Goal: Task Accomplishment & Management: Use online tool/utility

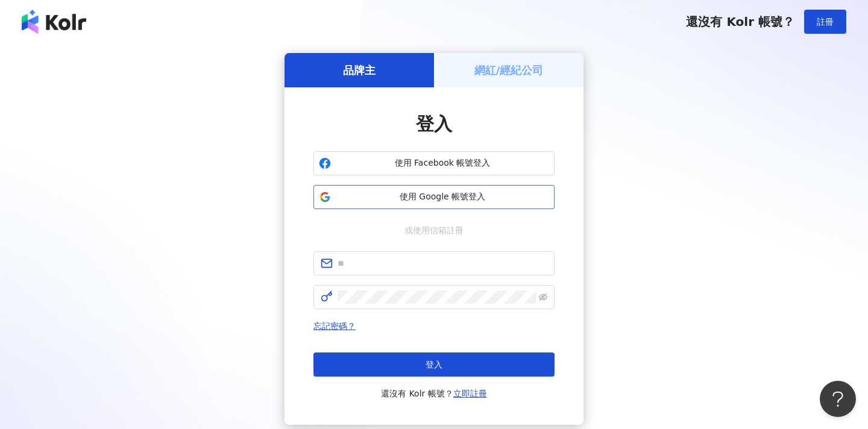
click at [509, 194] on span "使用 Google 帳號登入" at bounding box center [442, 197] width 213 height 12
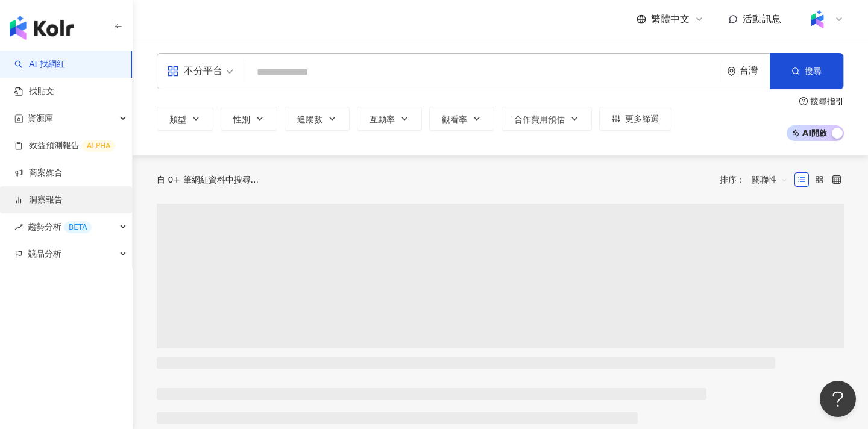
click at [60, 202] on link "洞察報告" at bounding box center [38, 200] width 48 height 12
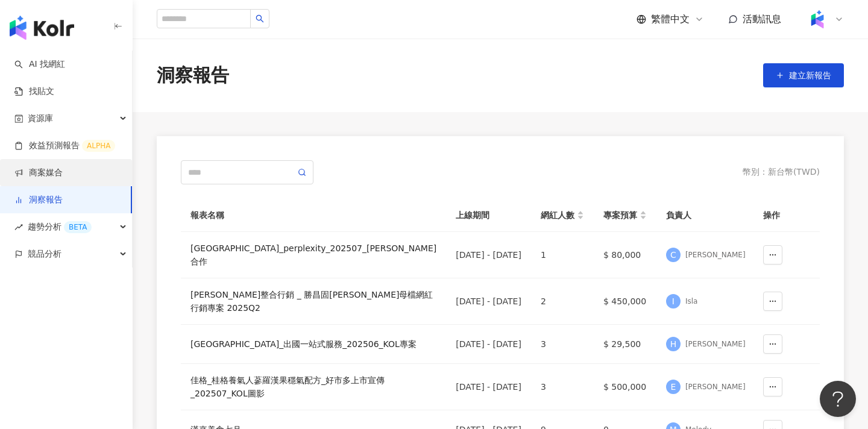
click at [63, 169] on link "商案媒合" at bounding box center [38, 173] width 48 height 12
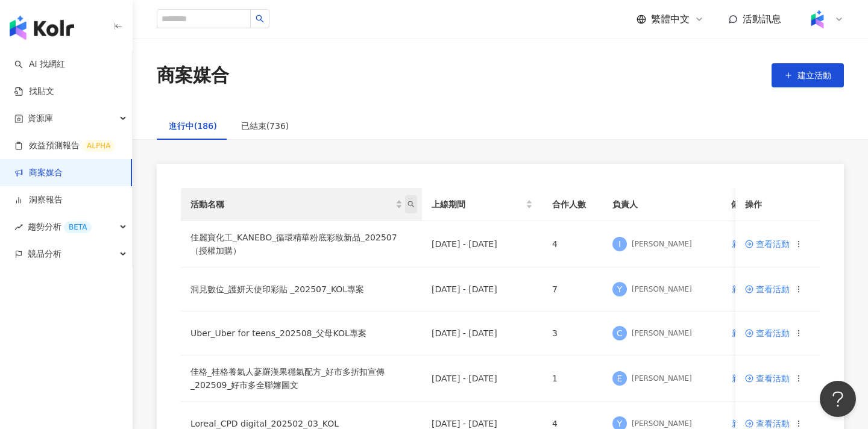
click at [411, 202] on icon "search" at bounding box center [411, 204] width 7 height 7
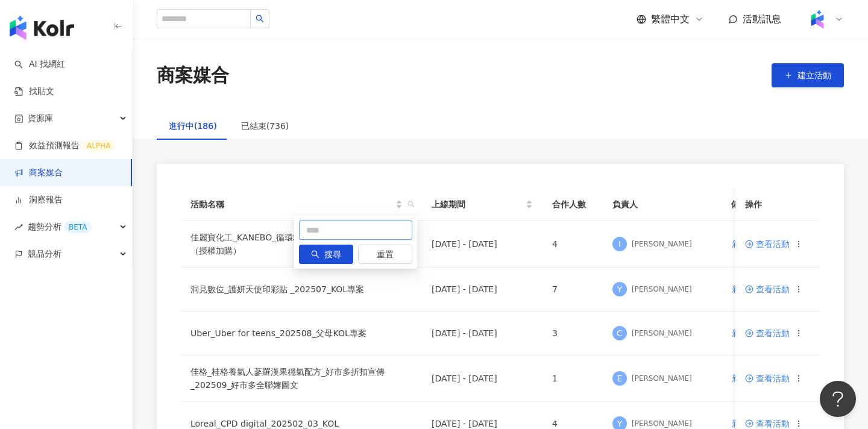
click at [382, 233] on input "text" at bounding box center [355, 230] width 113 height 19
type input "**"
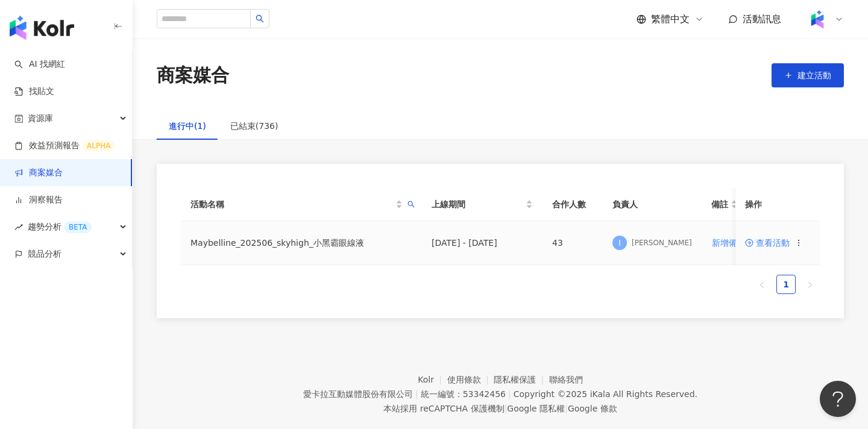
click at [754, 241] on span at bounding box center [750, 243] width 11 height 10
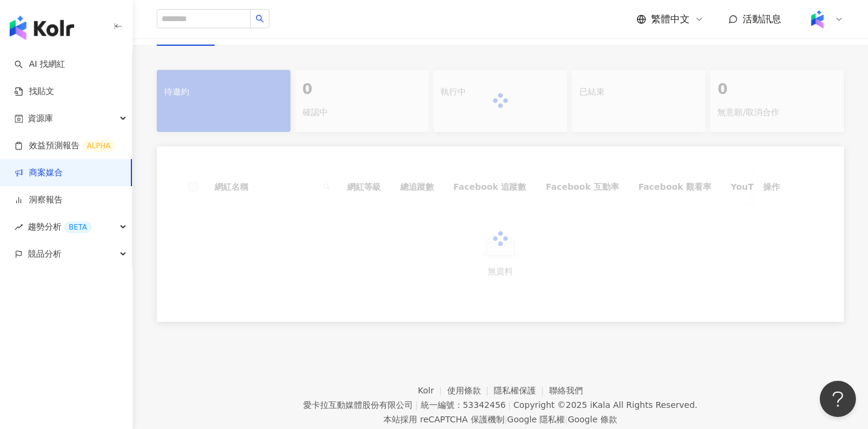
scroll to position [241, 0]
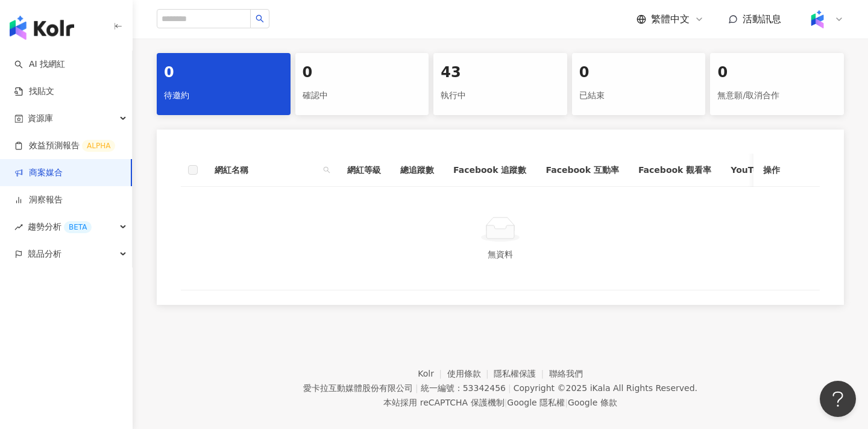
click at [494, 78] on div "43" at bounding box center [500, 73] width 119 height 20
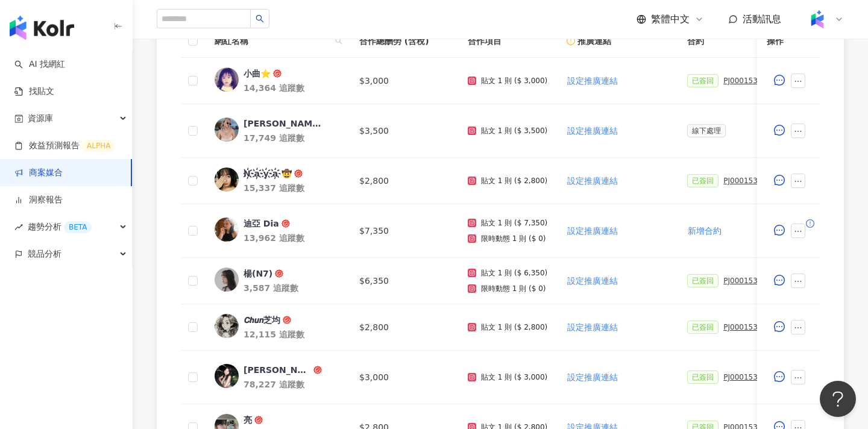
scroll to position [122, 0]
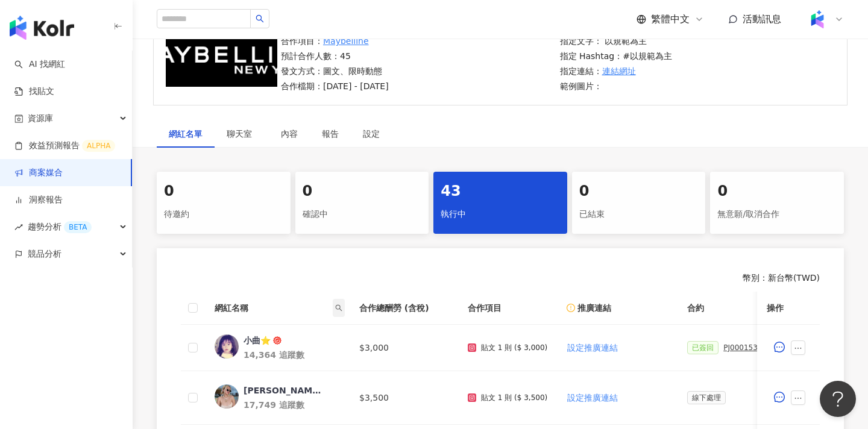
click at [338, 310] on icon "search" at bounding box center [338, 307] width 7 height 7
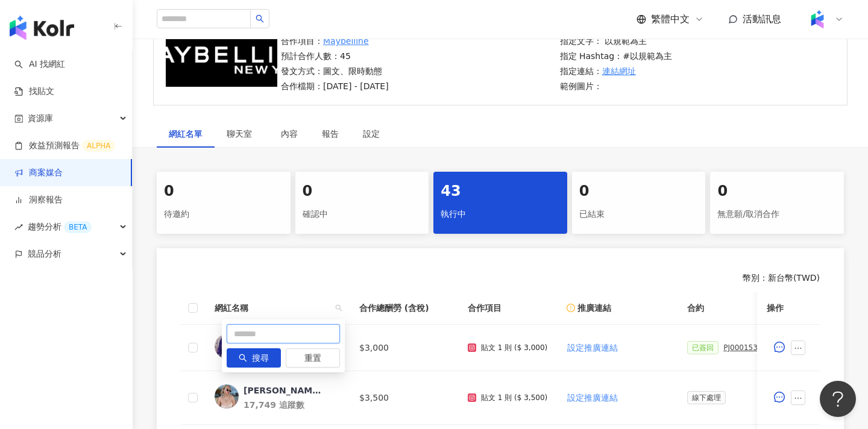
click at [325, 328] on input "text" at bounding box center [283, 333] width 113 height 19
type input "*"
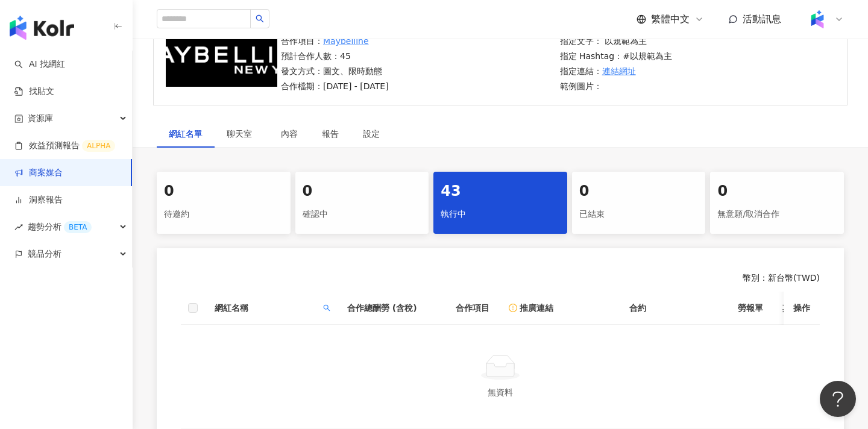
click at [486, 193] on div "43" at bounding box center [500, 191] width 119 height 20
click at [467, 197] on div "43" at bounding box center [500, 191] width 119 height 20
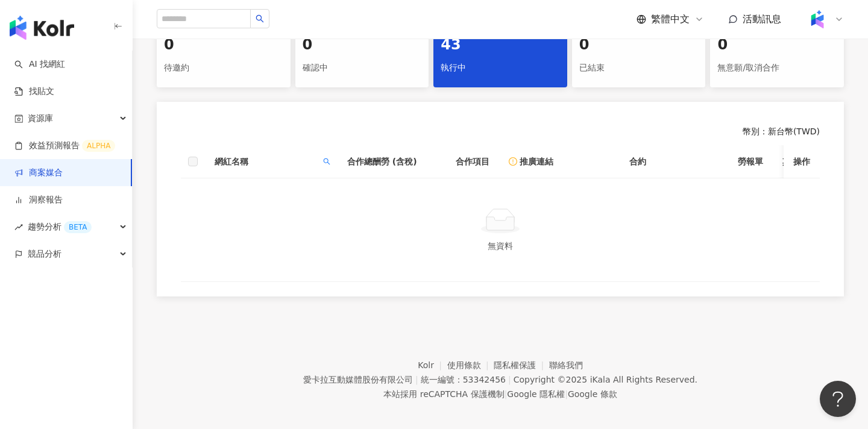
scroll to position [277, 0]
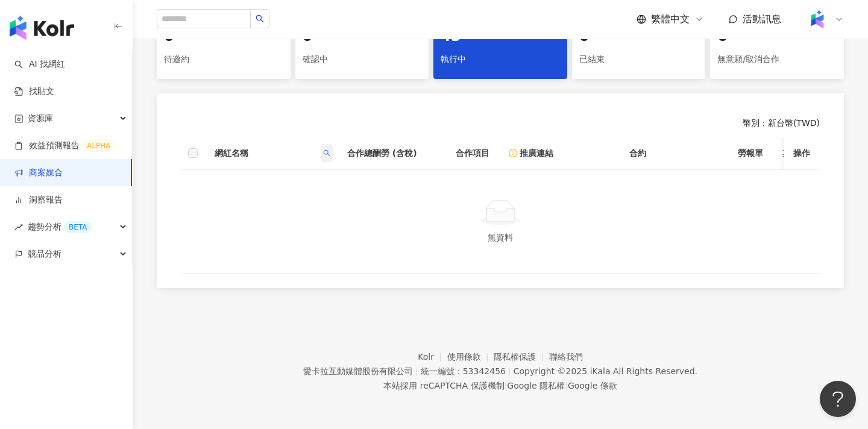
click at [326, 150] on icon "search" at bounding box center [326, 153] width 7 height 7
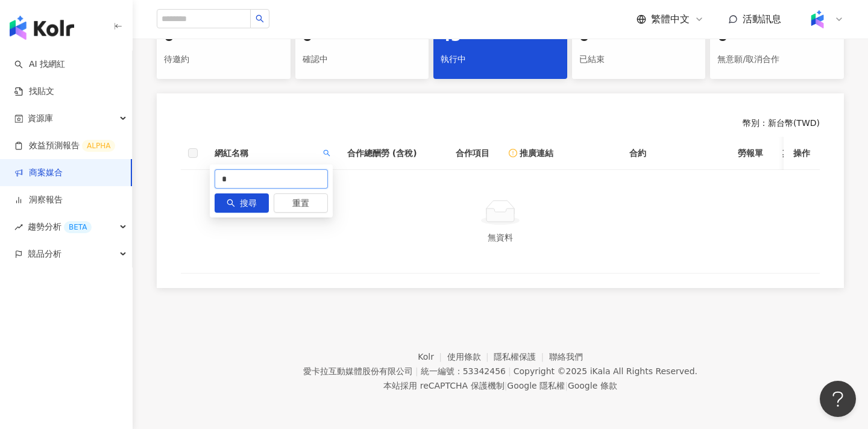
click at [305, 177] on input "*" at bounding box center [271, 178] width 113 height 19
type input "*"
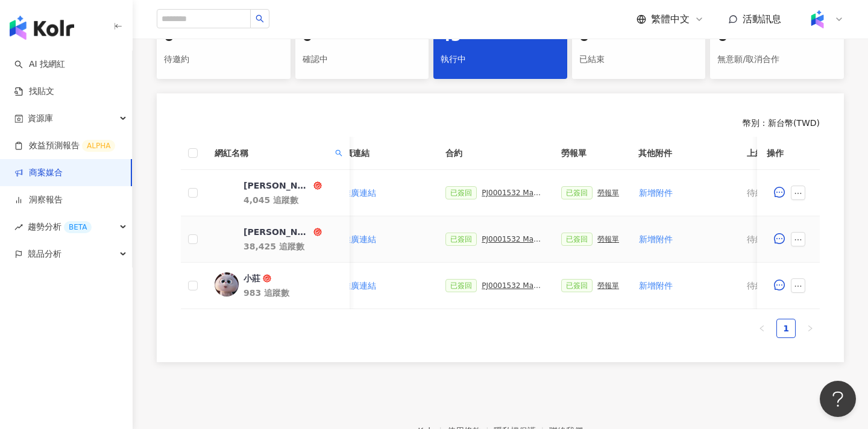
scroll to position [0, 304]
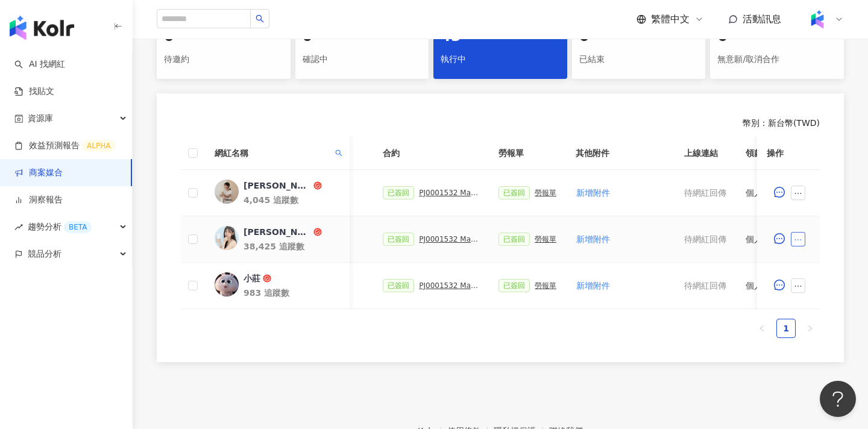
click at [799, 235] on button "button" at bounding box center [798, 239] width 14 height 14
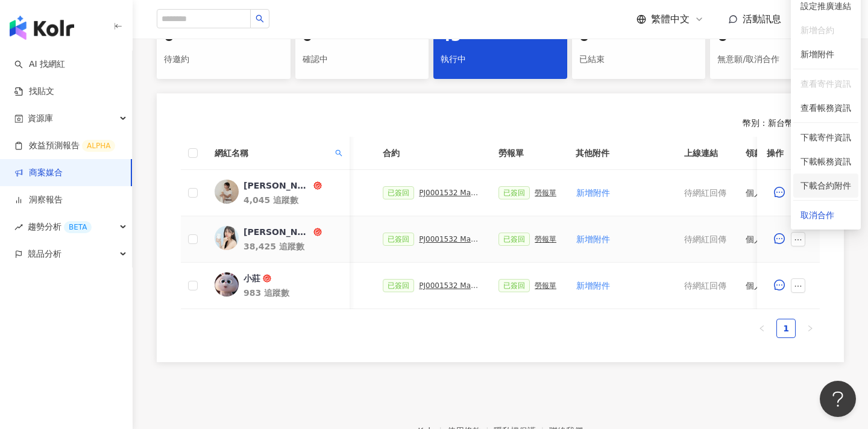
click at [804, 187] on span "下載合約附件" at bounding box center [826, 185] width 51 height 13
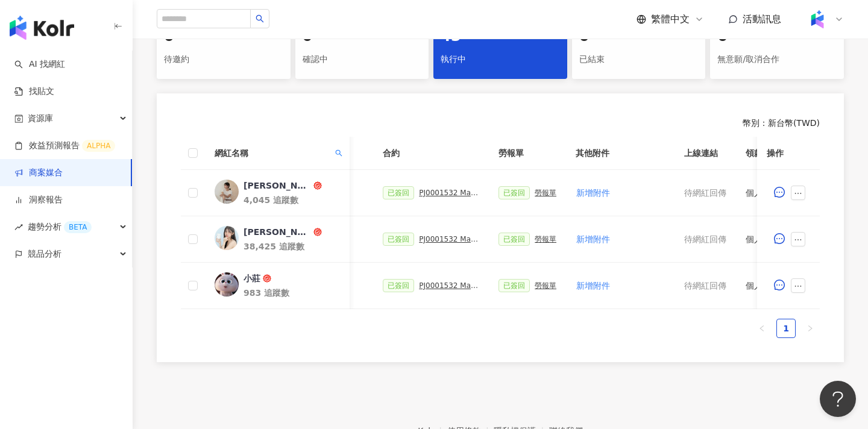
click at [63, 173] on link "商案媒合" at bounding box center [38, 173] width 48 height 12
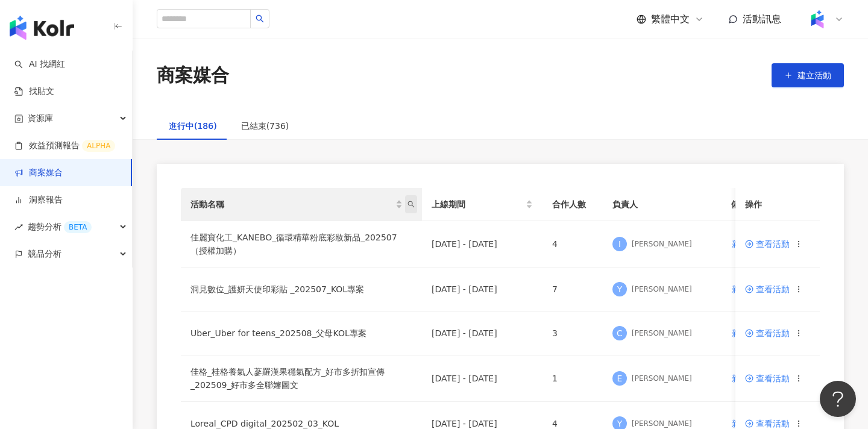
click at [414, 204] on icon "search" at bounding box center [411, 204] width 7 height 7
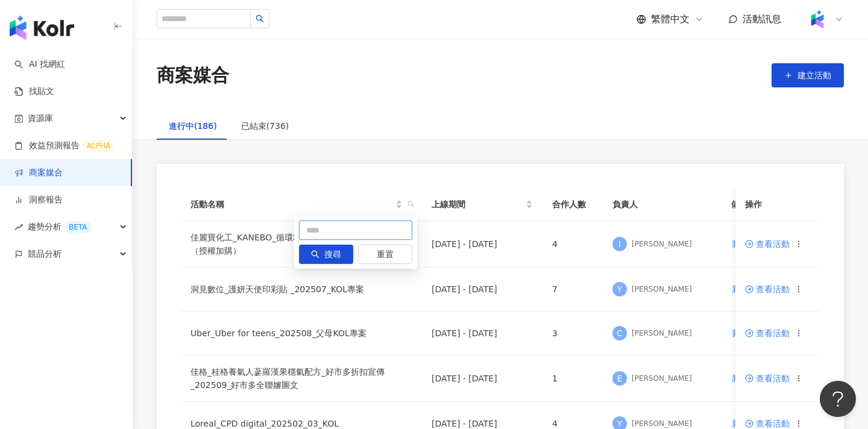
click at [404, 232] on input "text" at bounding box center [355, 230] width 113 height 19
type input "***"
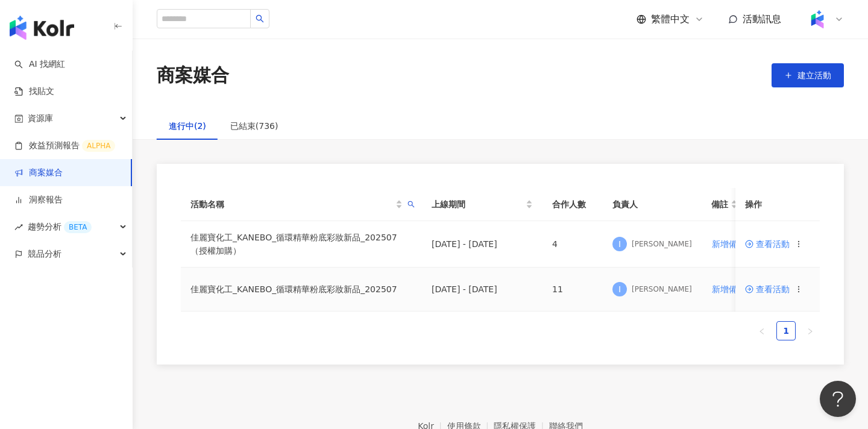
click at [767, 295] on td "查看活動" at bounding box center [778, 290] width 84 height 44
click at [771, 292] on span "查看活動" at bounding box center [767, 289] width 45 height 8
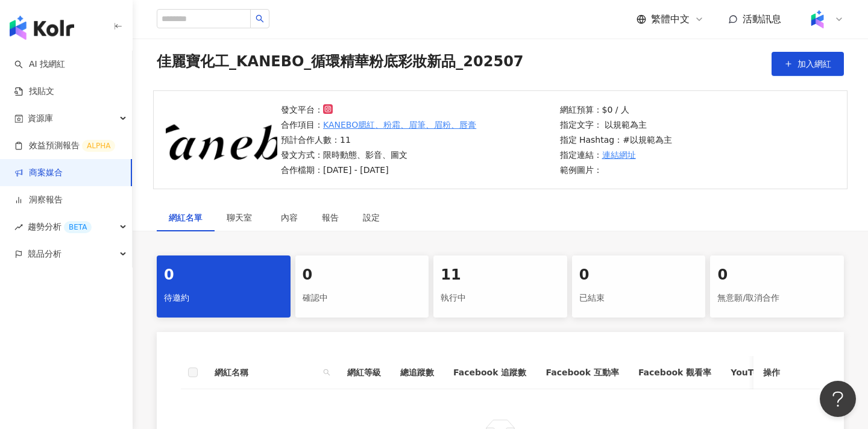
click at [500, 282] on div "11" at bounding box center [500, 275] width 119 height 20
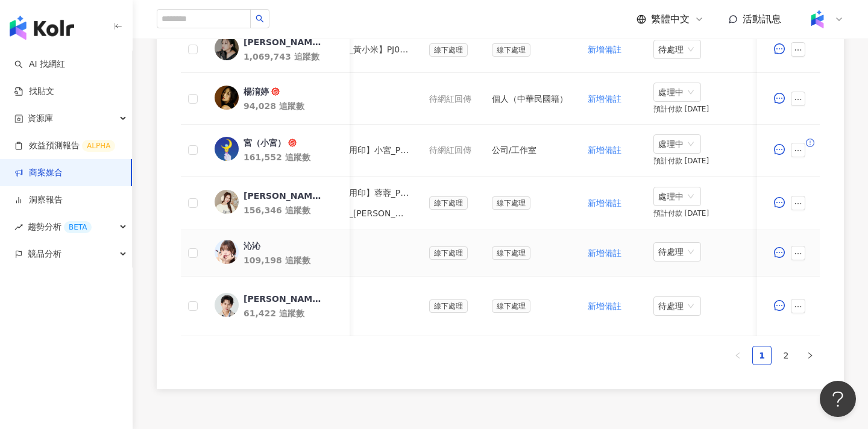
scroll to position [0, 332]
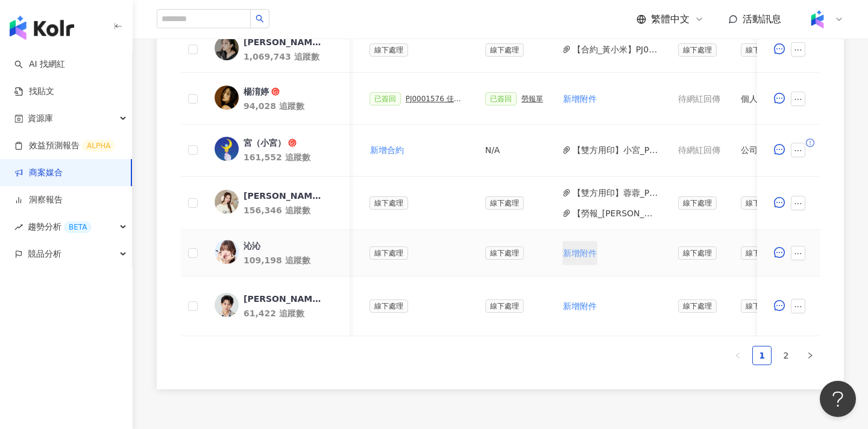
click at [588, 253] on span "新增附件" at bounding box center [580, 253] width 34 height 10
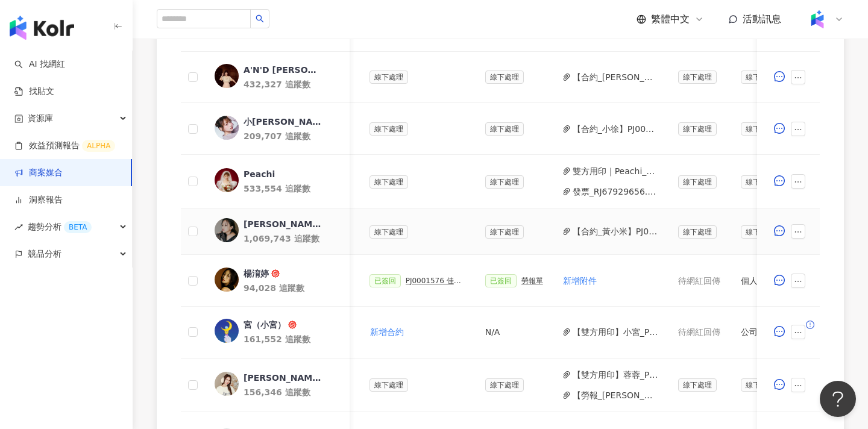
scroll to position [0, 581]
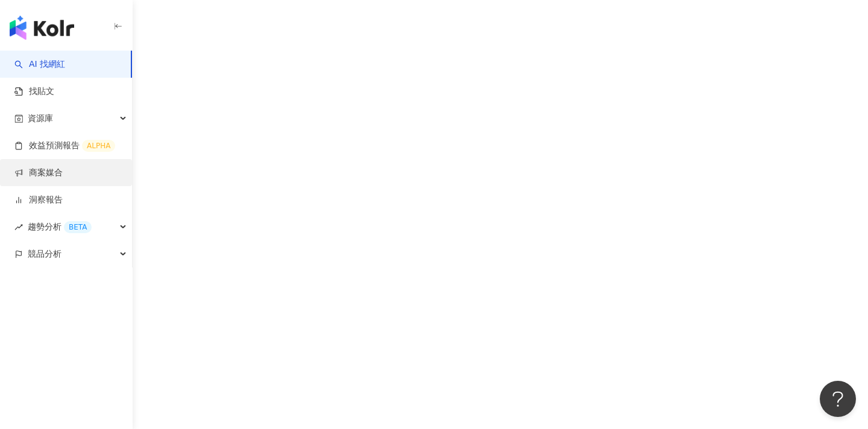
click at [63, 168] on link "商案媒合" at bounding box center [38, 173] width 48 height 12
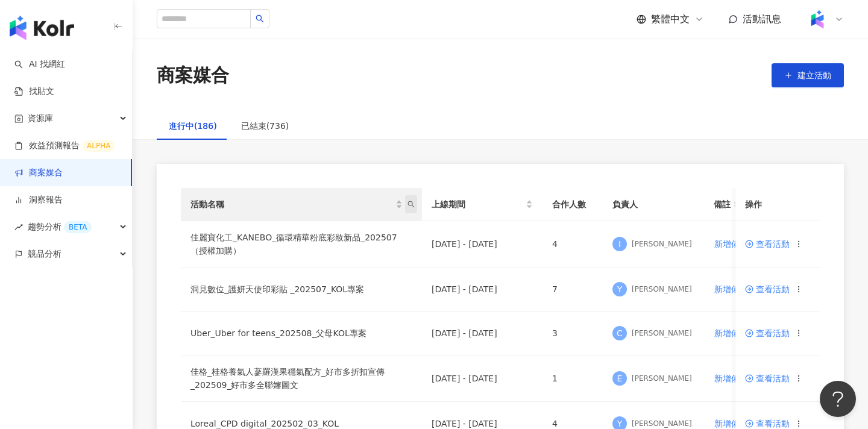
click at [411, 203] on icon "search" at bounding box center [411, 204] width 7 height 7
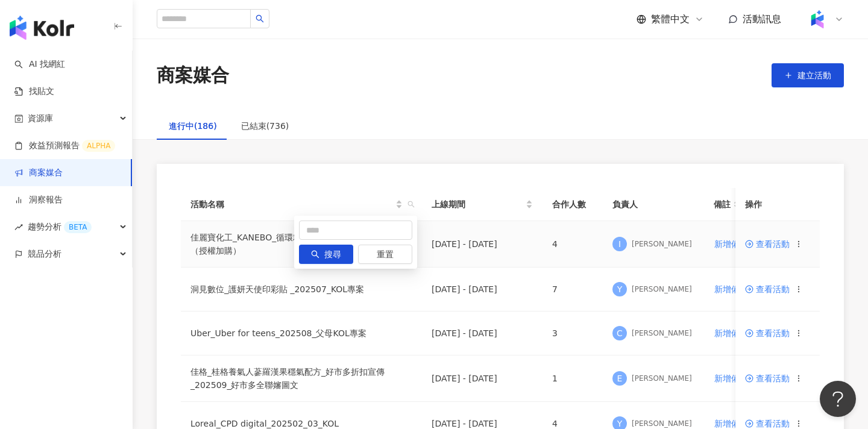
click at [276, 249] on td "佳麗寶化工_KANEBO_循環精華粉底彩妝新品_202507（授權加購）" at bounding box center [301, 244] width 241 height 46
click at [754, 244] on span at bounding box center [750, 244] width 11 height 10
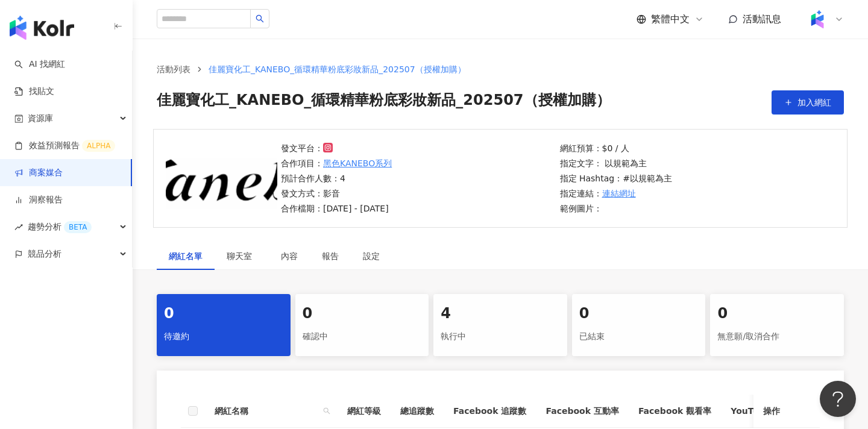
click at [470, 318] on div "4" at bounding box center [500, 314] width 119 height 20
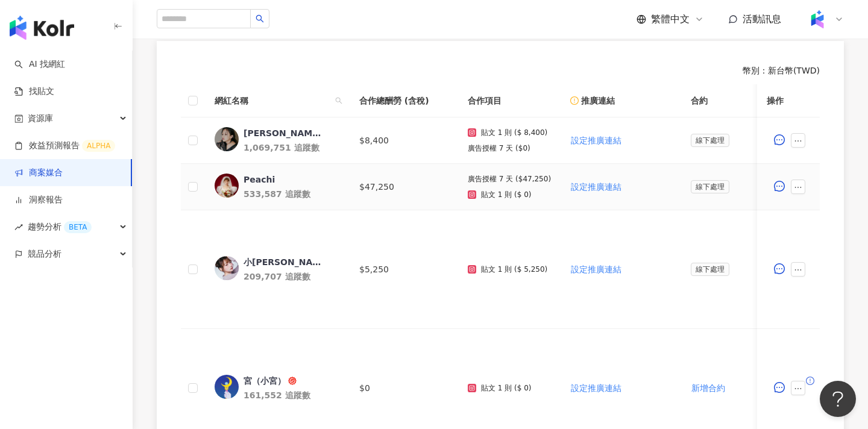
scroll to position [327, 0]
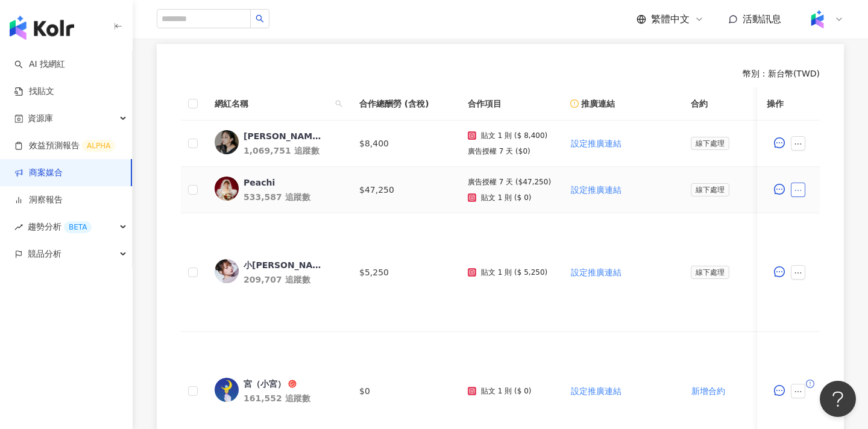
click at [795, 190] on icon "ellipsis" at bounding box center [798, 190] width 7 height 1
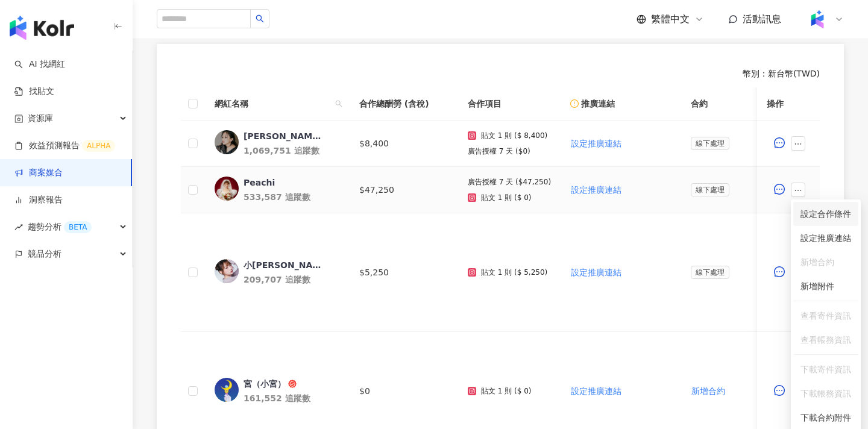
click at [818, 212] on span "設定合作條件" at bounding box center [826, 213] width 51 height 13
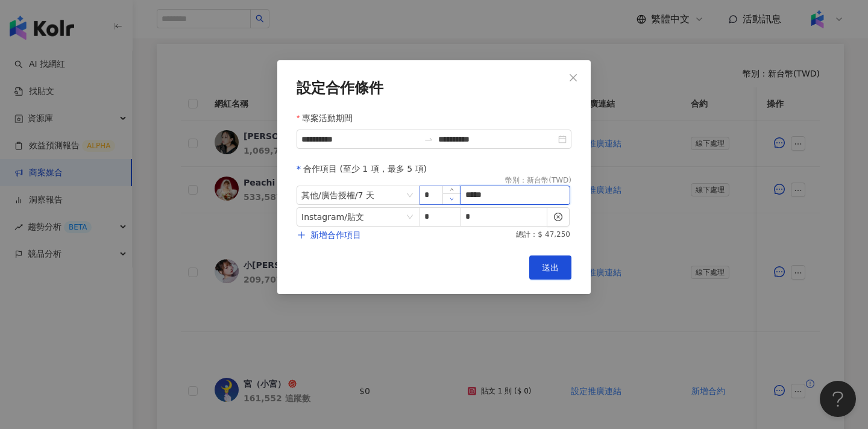
drag, startPoint x: 498, startPoint y: 195, endPoint x: 448, endPoint y: 195, distance: 50.0
click at [448, 195] on span "其他 / 廣告授權 / 7 天 * *****" at bounding box center [434, 195] width 275 height 19
type input "*****"
click at [544, 268] on span "送出" at bounding box center [550, 268] width 17 height 10
